Goal: Information Seeking & Learning: Learn about a topic

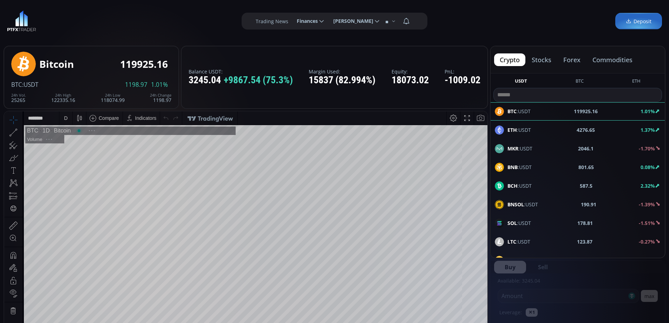
scroll to position [98, 0]
click at [620, 57] on button "commodities" at bounding box center [612, 59] width 51 height 13
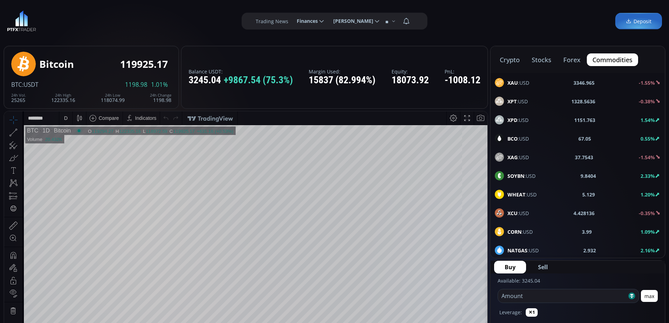
click at [531, 136] on div "BCO :USD 67.05 0.55%" at bounding box center [578, 138] width 166 height 9
click at [62, 117] on div "D" at bounding box center [65, 117] width 13 height 13
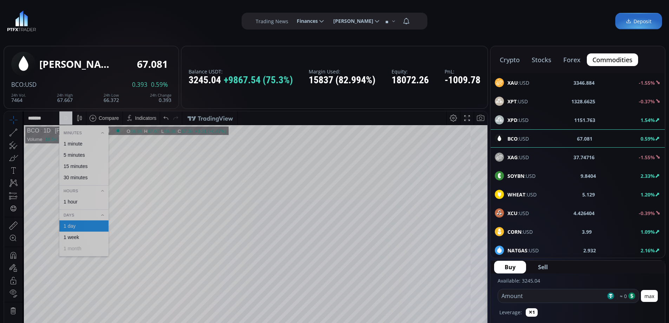
click at [77, 205] on div "1 hour" at bounding box center [83, 201] width 49 height 11
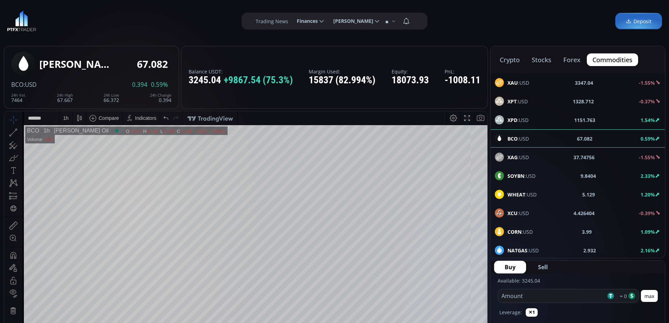
click at [487, 114] on html "Date Range 5y 1y 3m 1m 5d 1d 14:49:10 (UTC) log auto BCO 1h [PERSON_NAME] Oil O…" at bounding box center [245, 257] width 483 height 292
click at [572, 60] on button "forex" at bounding box center [572, 59] width 28 height 13
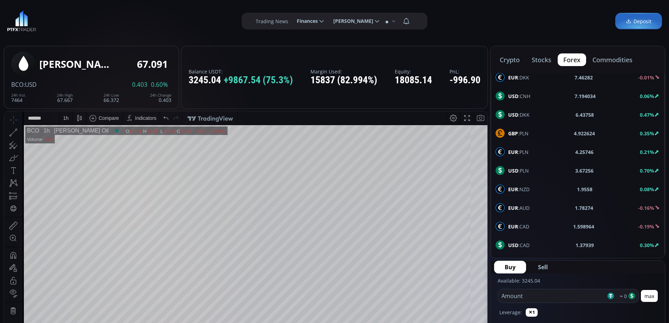
scroll to position [376, 0]
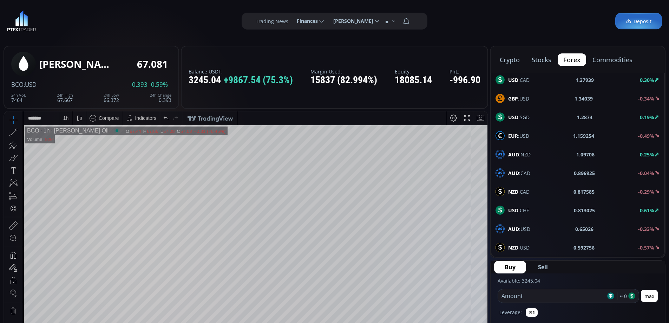
click at [539, 210] on div "USD :CHF 0.813025 0.61%" at bounding box center [577, 209] width 164 height 9
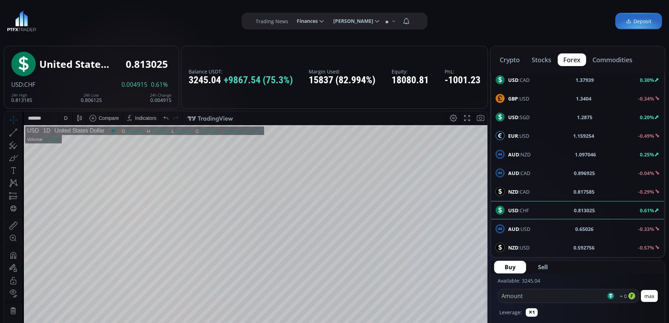
click at [487, 216] on html "Date Range 5y 1y 3m 1m 5d 1d 14:50:06 (UTC) log auto USD 1D United States Dolla…" at bounding box center [245, 257] width 483 height 292
click at [529, 230] on span "AUD :USD" at bounding box center [519, 228] width 22 height 7
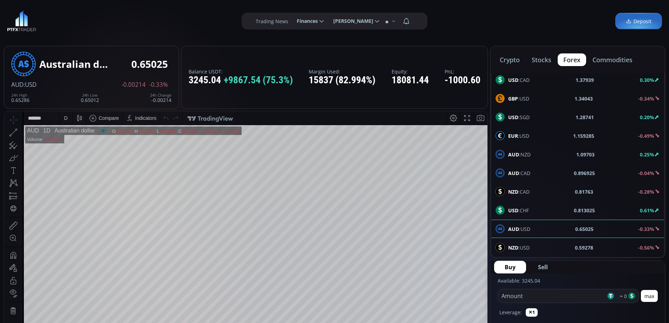
click at [68, 118] on div "D" at bounding box center [66, 117] width 6 height 13
click at [78, 200] on div "1 hour" at bounding box center [83, 202] width 43 height 6
click at [528, 244] on span "NZD :USD" at bounding box center [518, 247] width 21 height 7
click at [64, 120] on div "D" at bounding box center [66, 118] width 4 height 6
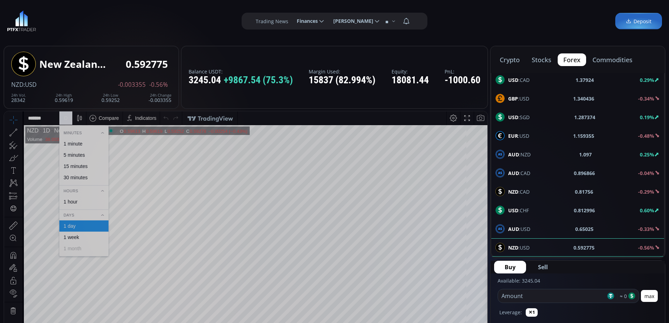
click at [81, 205] on div "1 hour" at bounding box center [83, 201] width 49 height 11
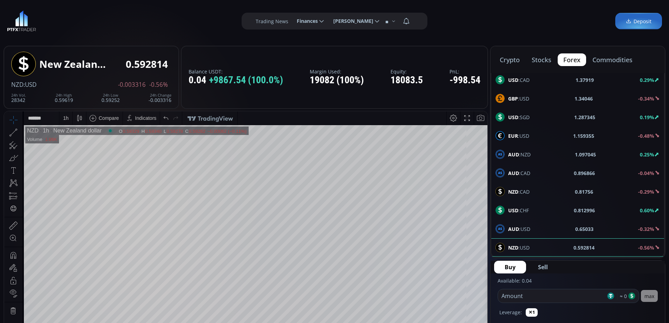
click at [520, 135] on span "EUR :USD" at bounding box center [518, 135] width 21 height 7
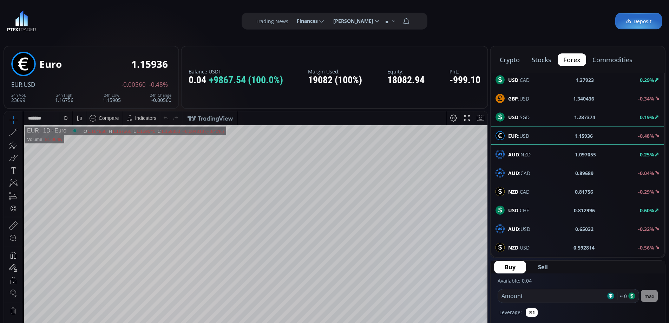
click at [66, 117] on div "D" at bounding box center [66, 118] width 4 height 6
click at [73, 201] on div "1 hour" at bounding box center [71, 202] width 14 height 6
